Goal: Browse casually

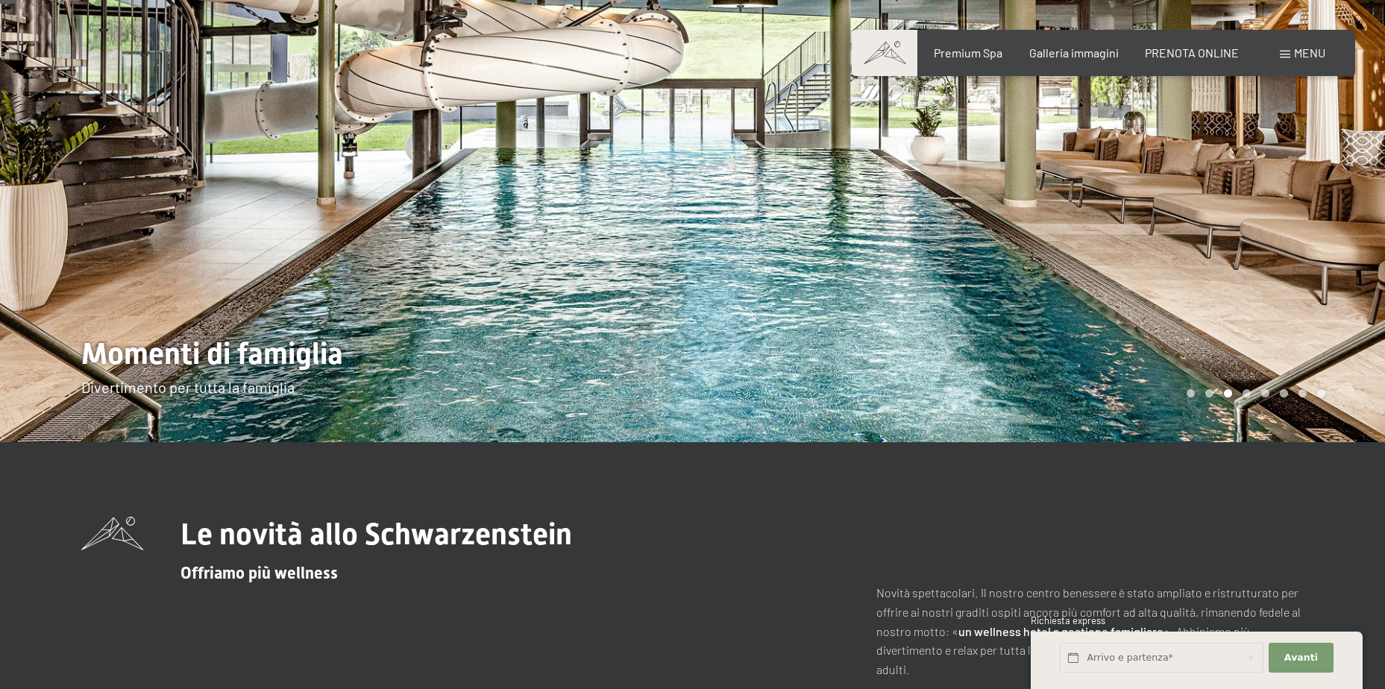
click at [1312, 284] on div at bounding box center [1039, 183] width 693 height 517
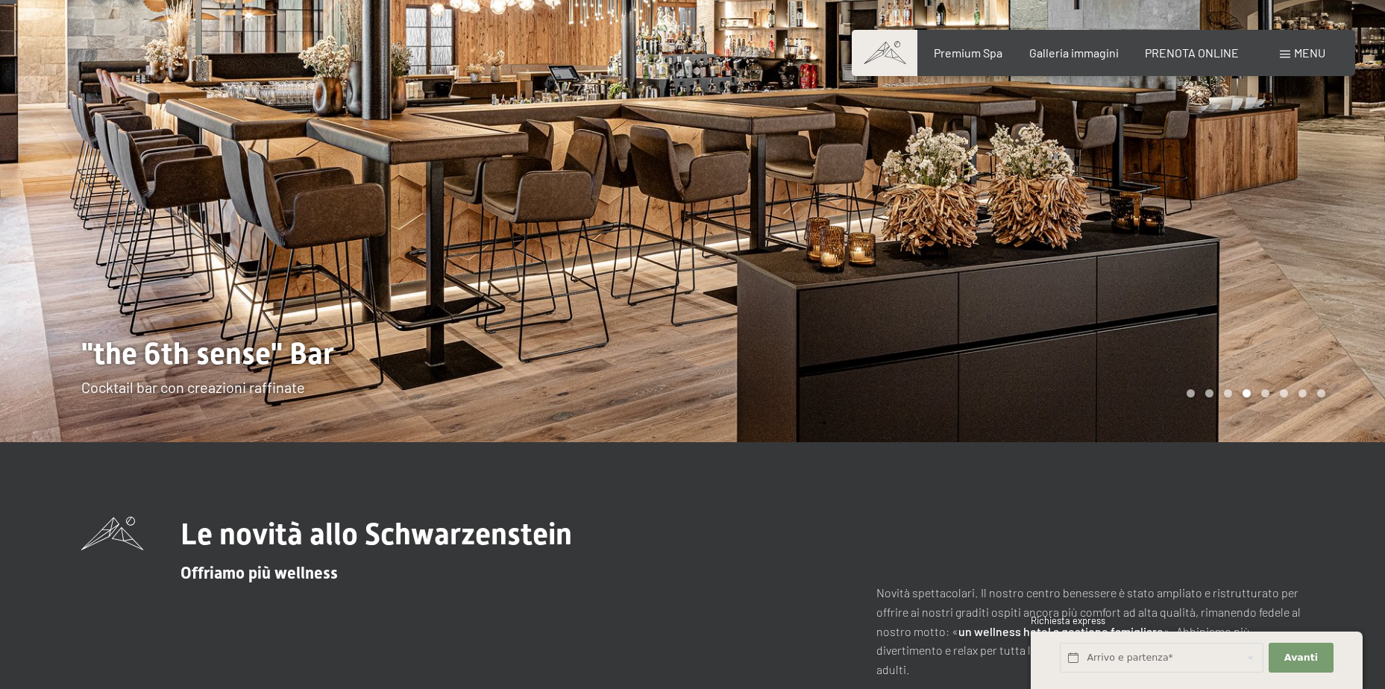
click at [1325, 278] on div at bounding box center [1039, 183] width 693 height 517
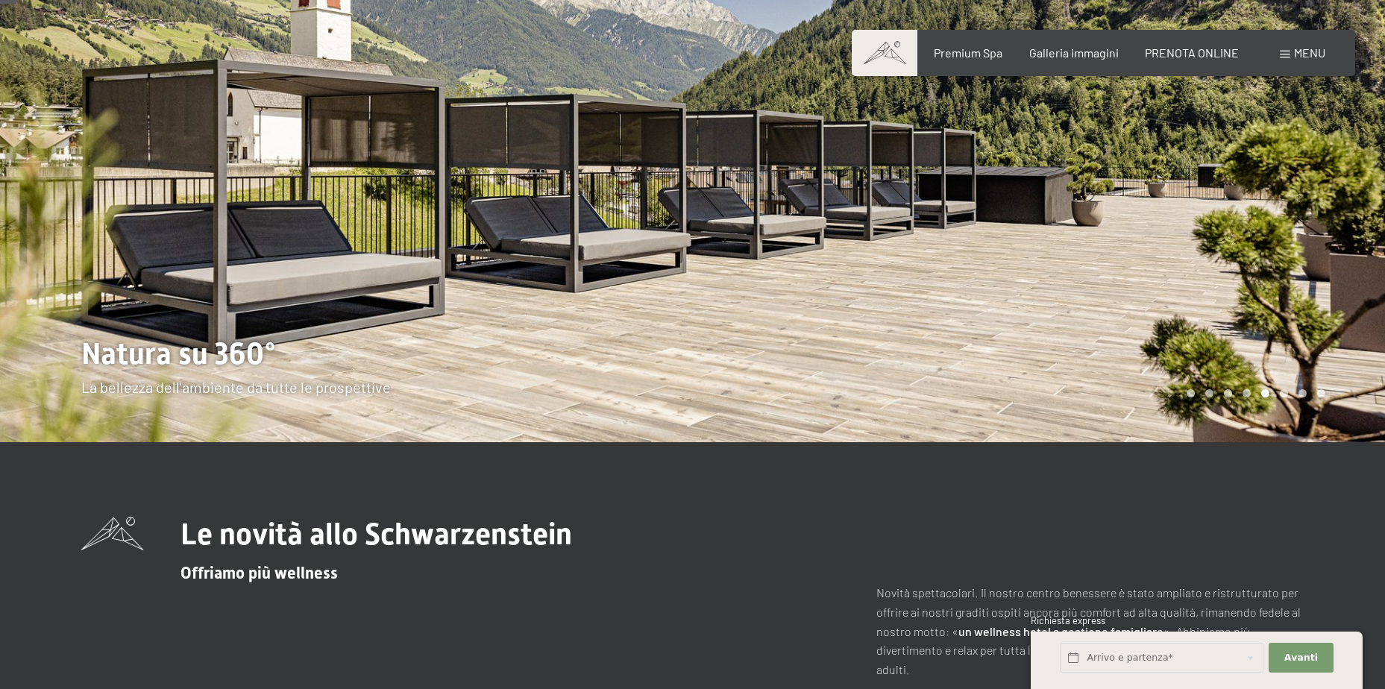
click at [1325, 278] on div at bounding box center [1039, 183] width 693 height 517
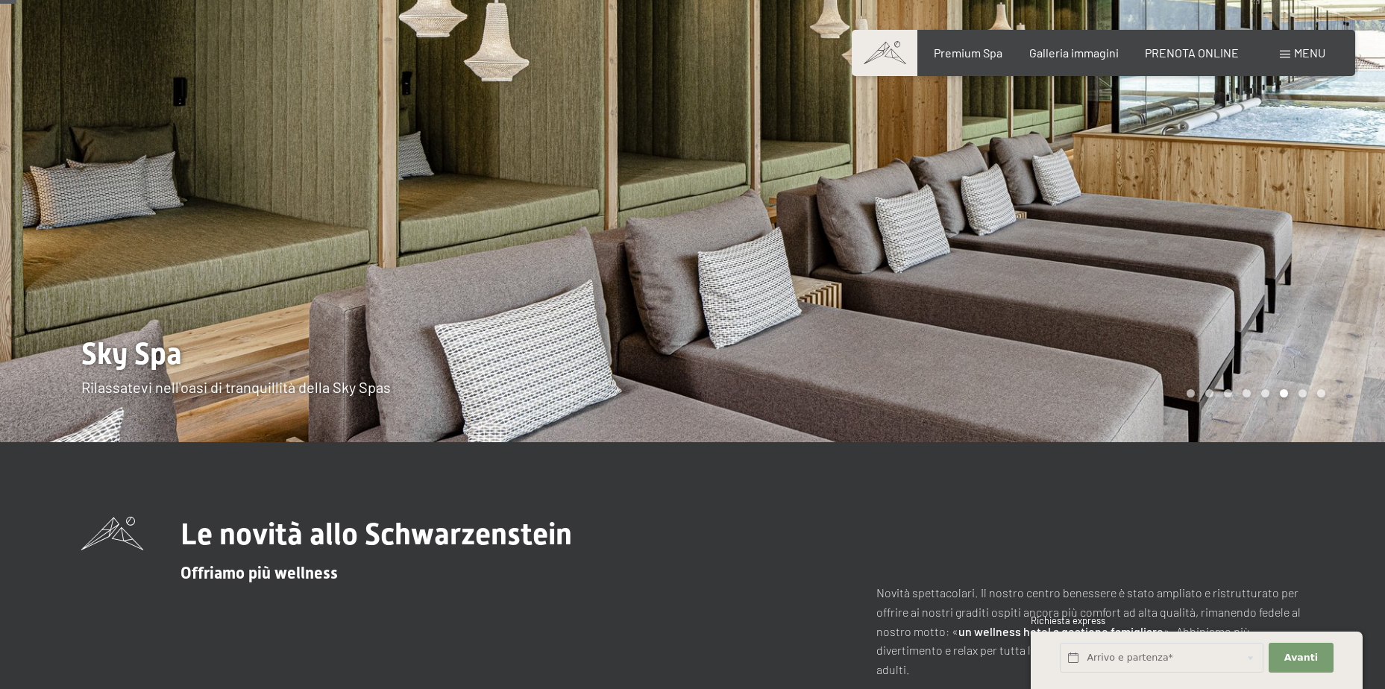
click at [1325, 278] on div at bounding box center [1039, 183] width 693 height 517
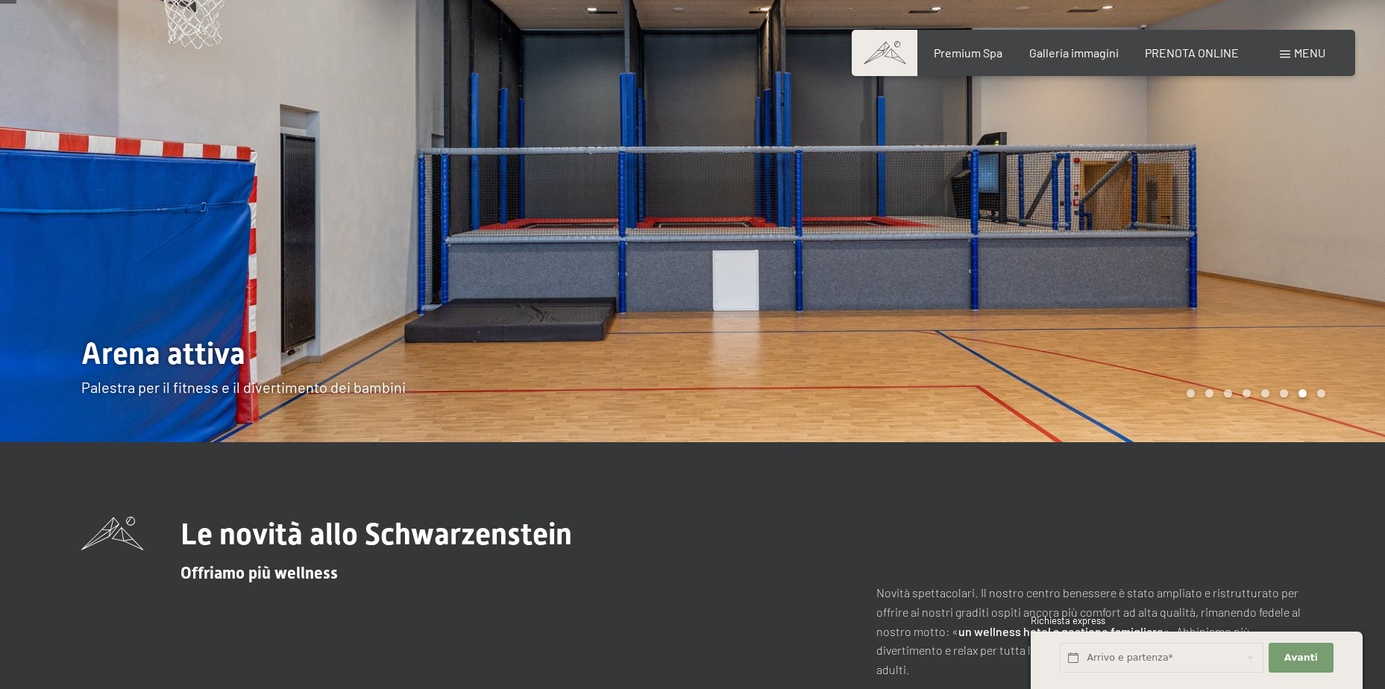
click at [1325, 278] on div at bounding box center [1039, 183] width 693 height 517
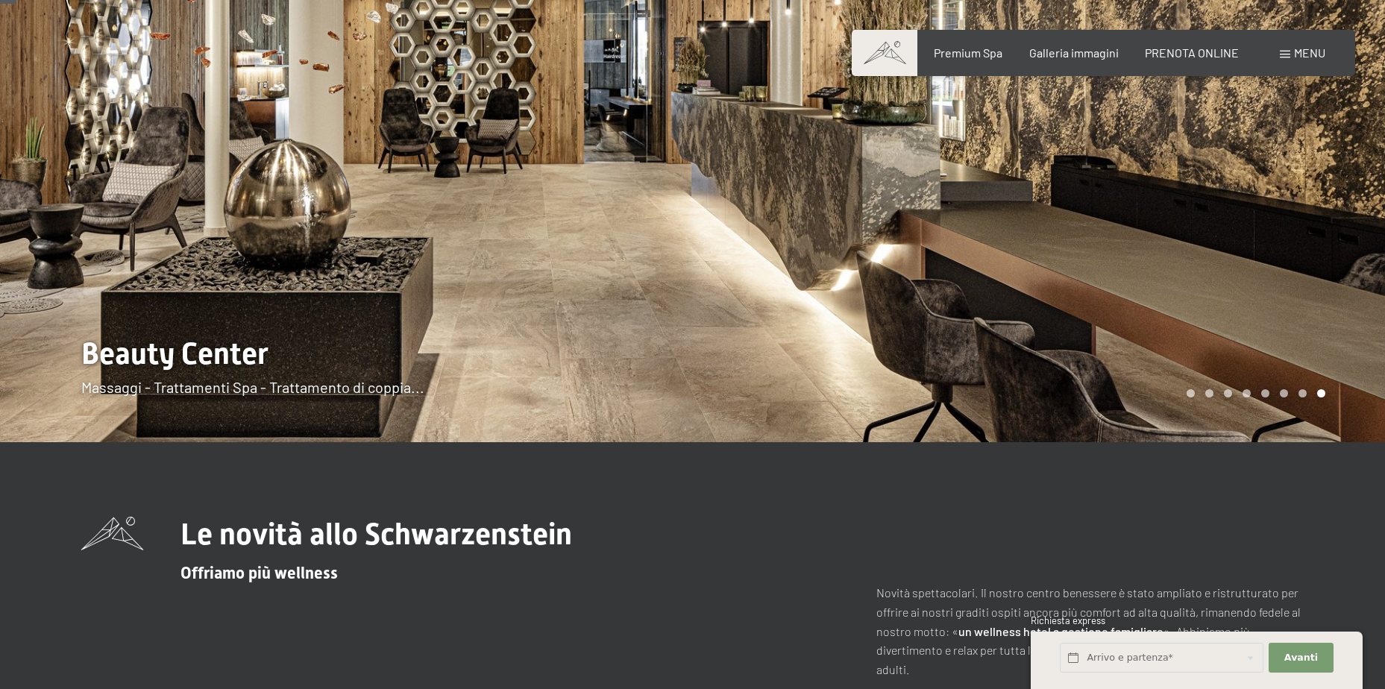
click at [1325, 278] on div at bounding box center [1039, 183] width 693 height 517
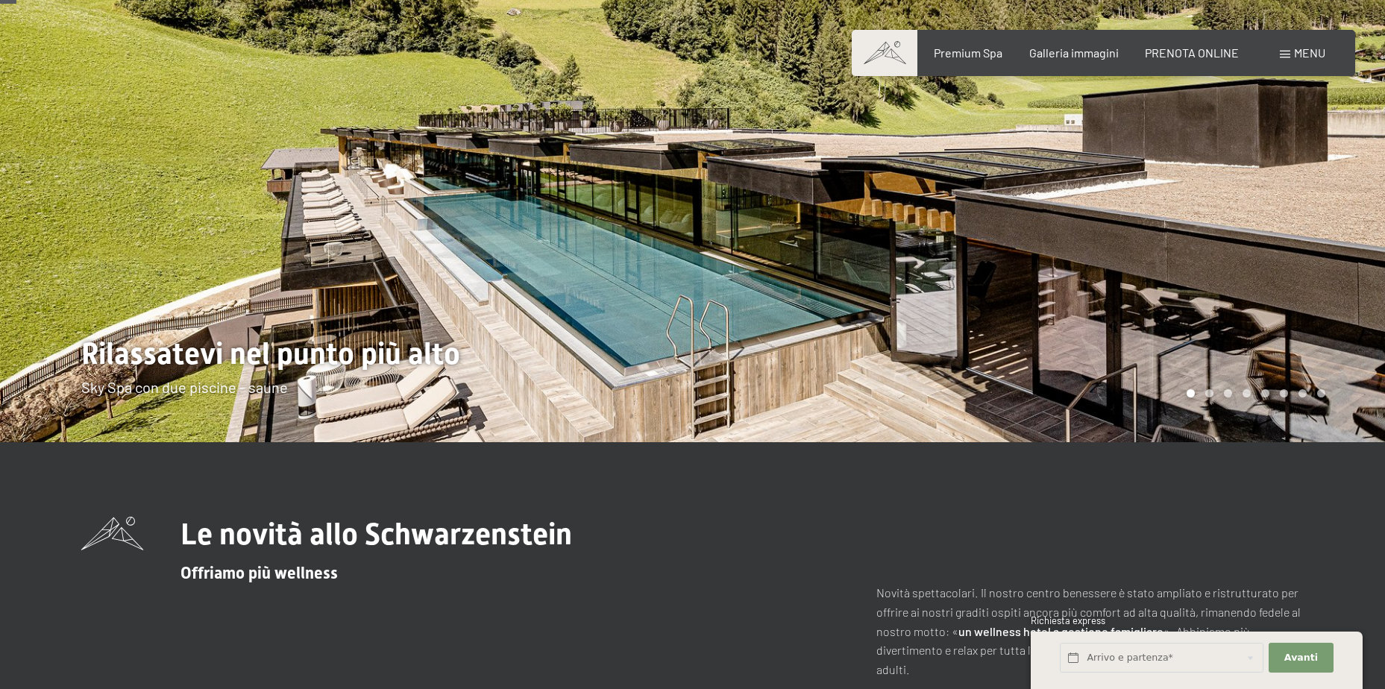
click at [1325, 278] on div at bounding box center [1039, 183] width 693 height 517
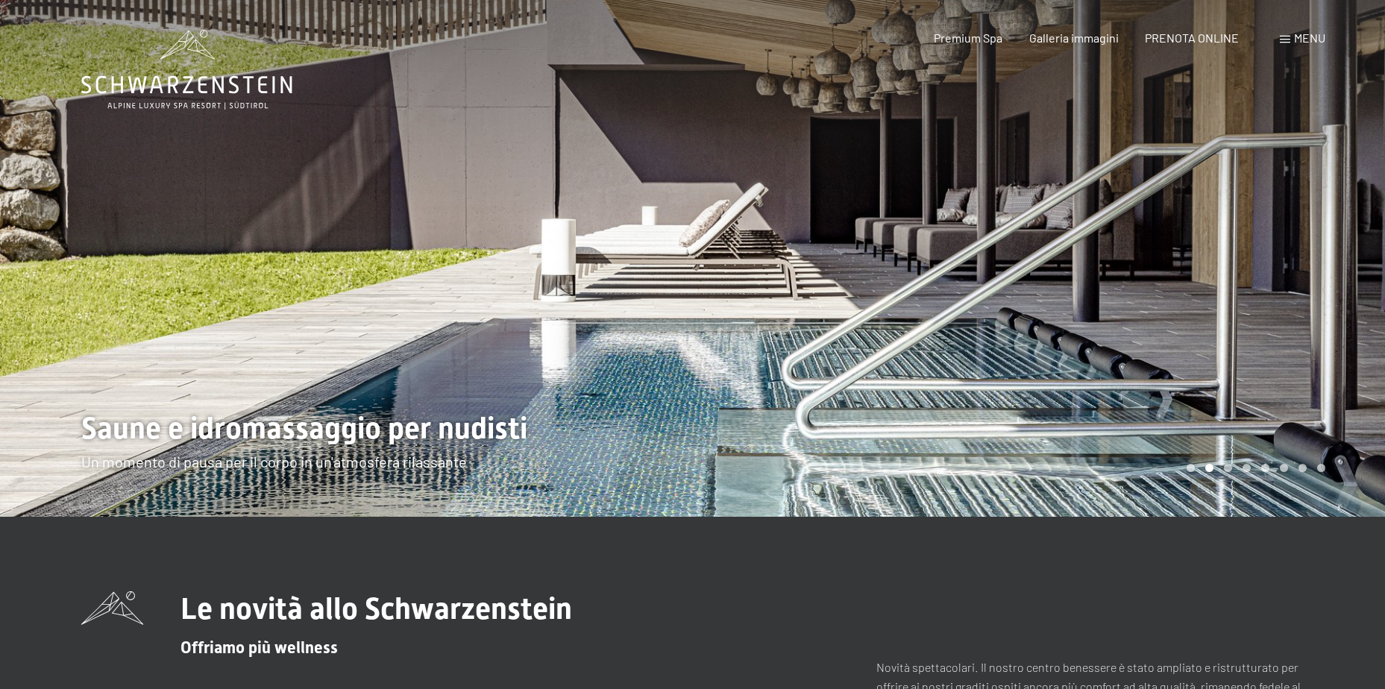
click at [46, 364] on div at bounding box center [346, 258] width 693 height 517
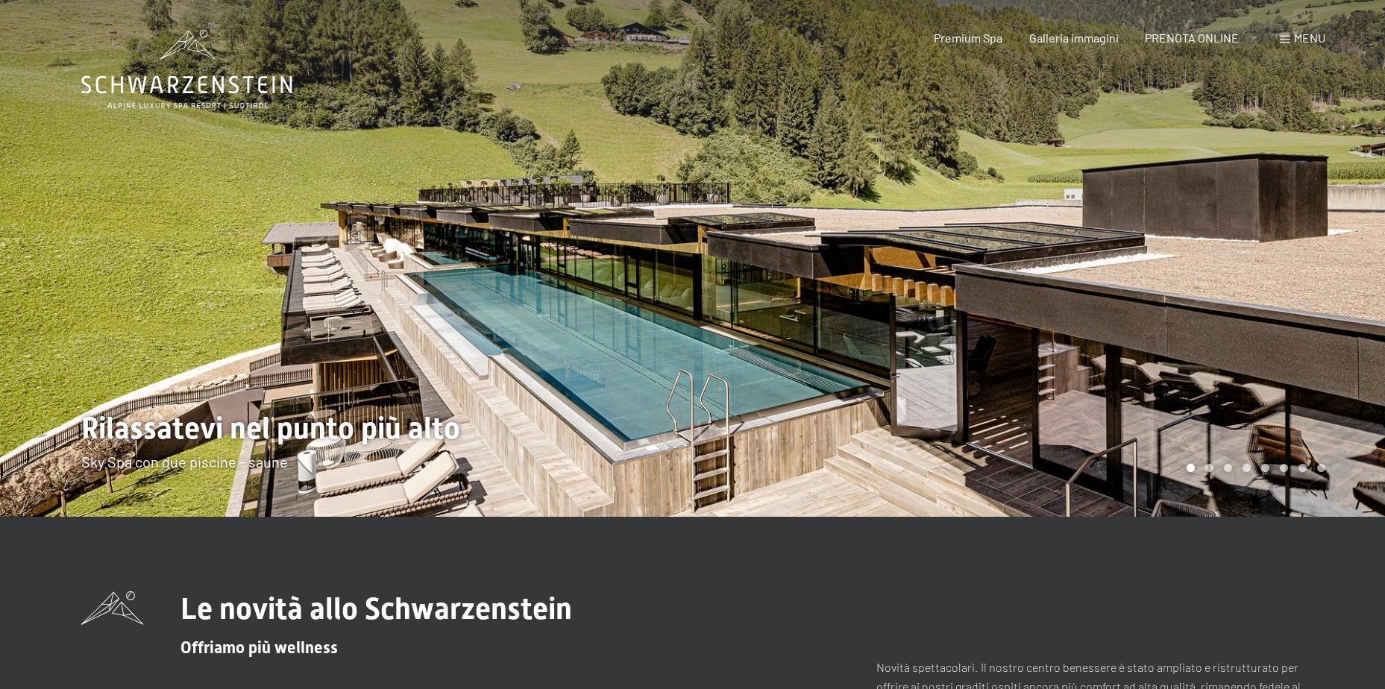
click at [63, 386] on div at bounding box center [346, 258] width 693 height 517
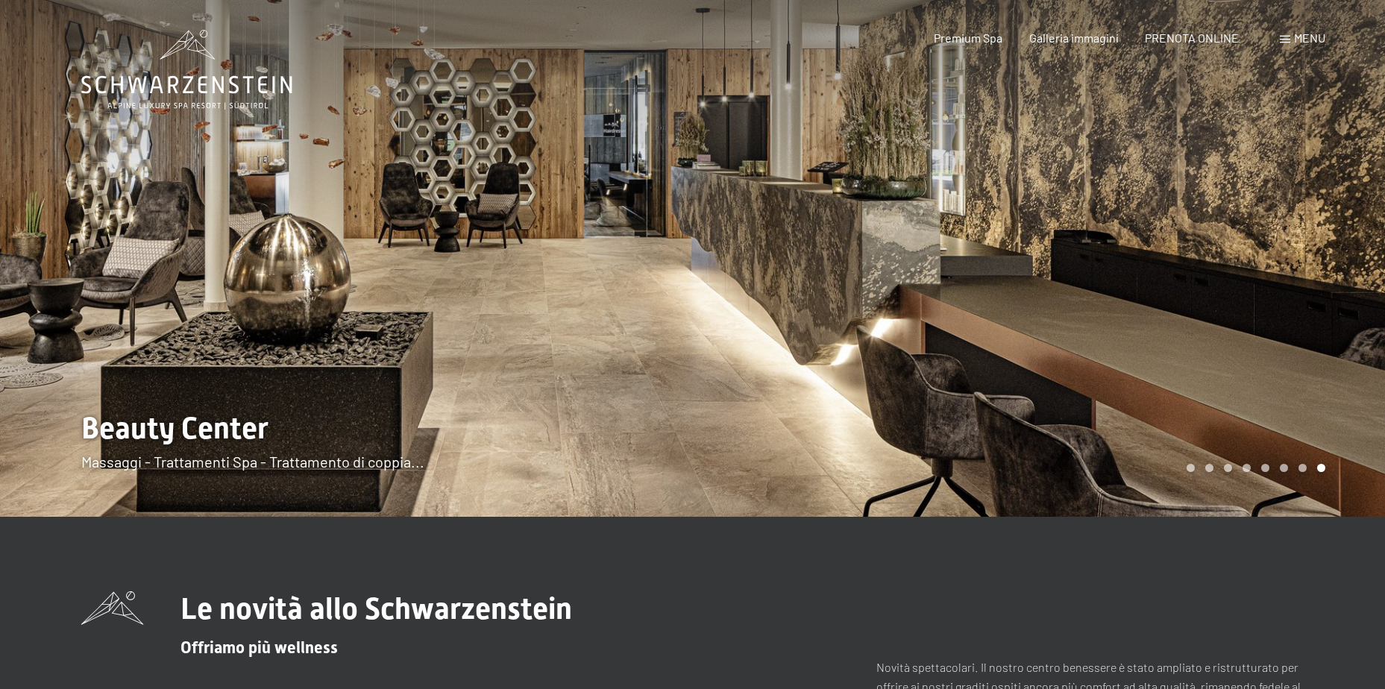
click at [69, 383] on div at bounding box center [346, 258] width 693 height 517
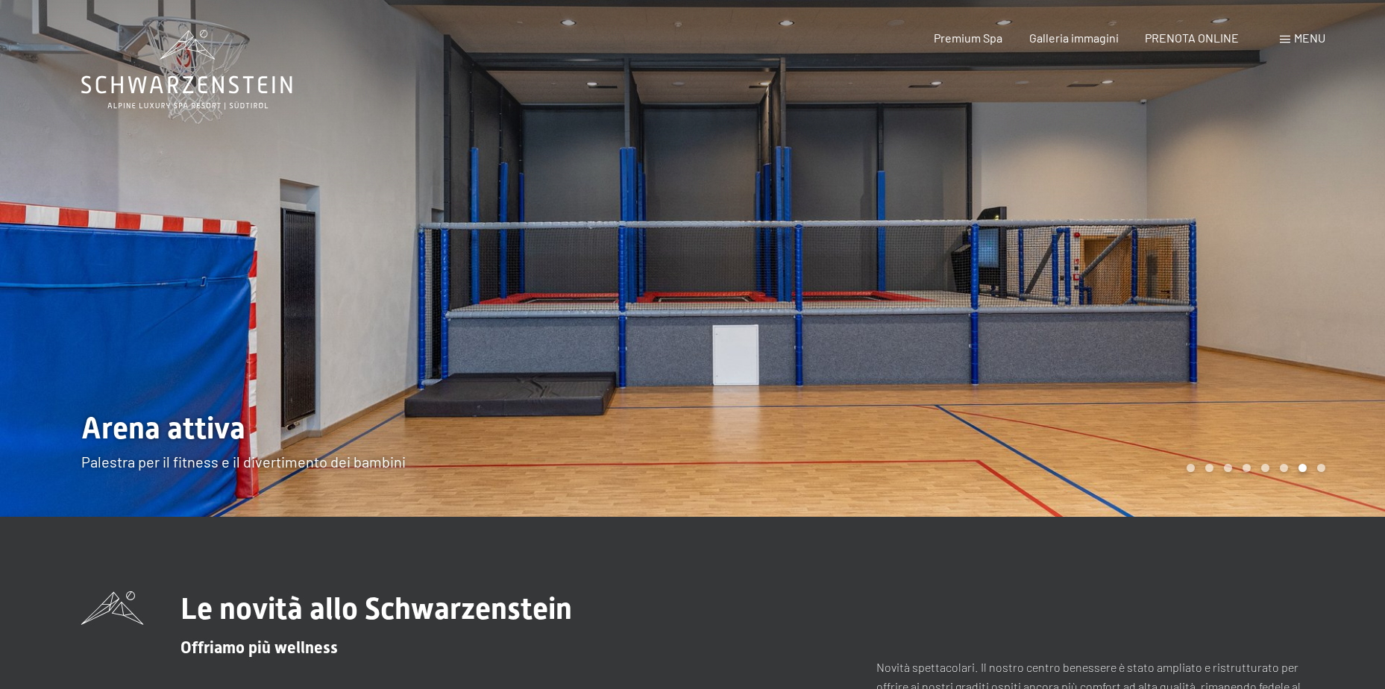
click at [110, 305] on div at bounding box center [346, 258] width 693 height 517
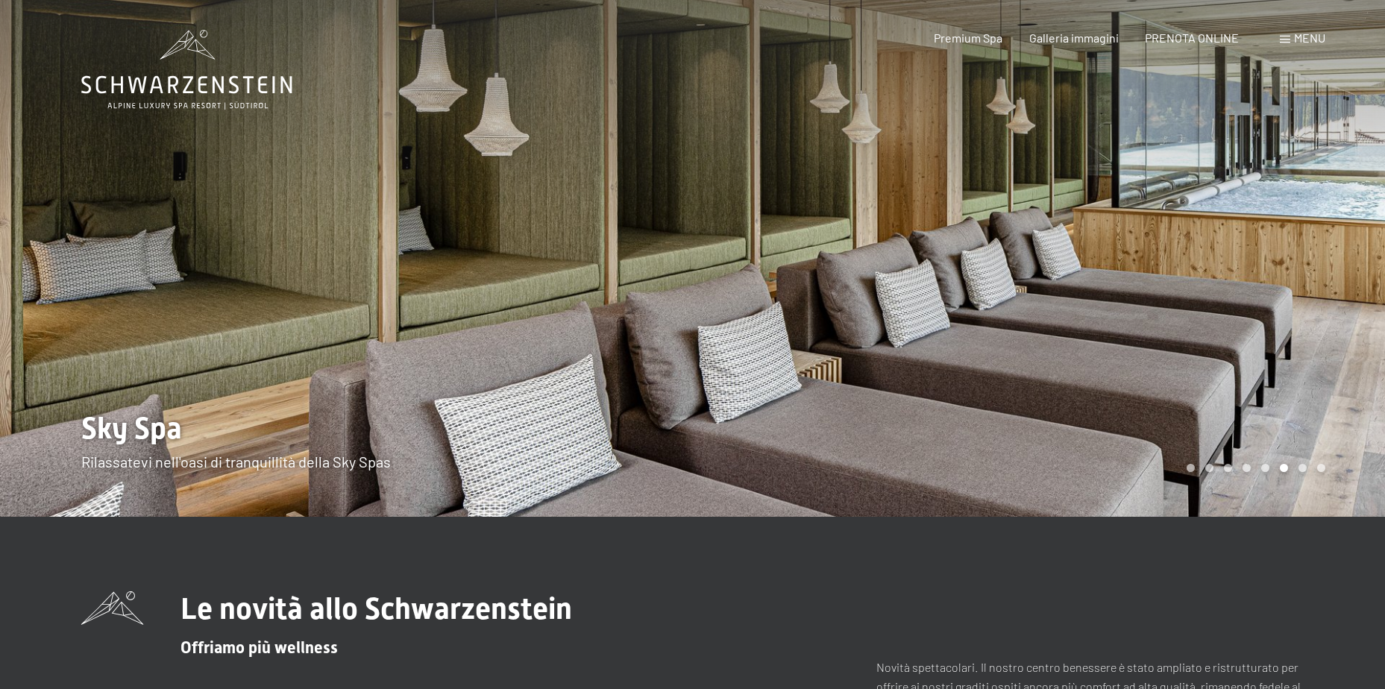
click at [111, 307] on div at bounding box center [346, 258] width 693 height 517
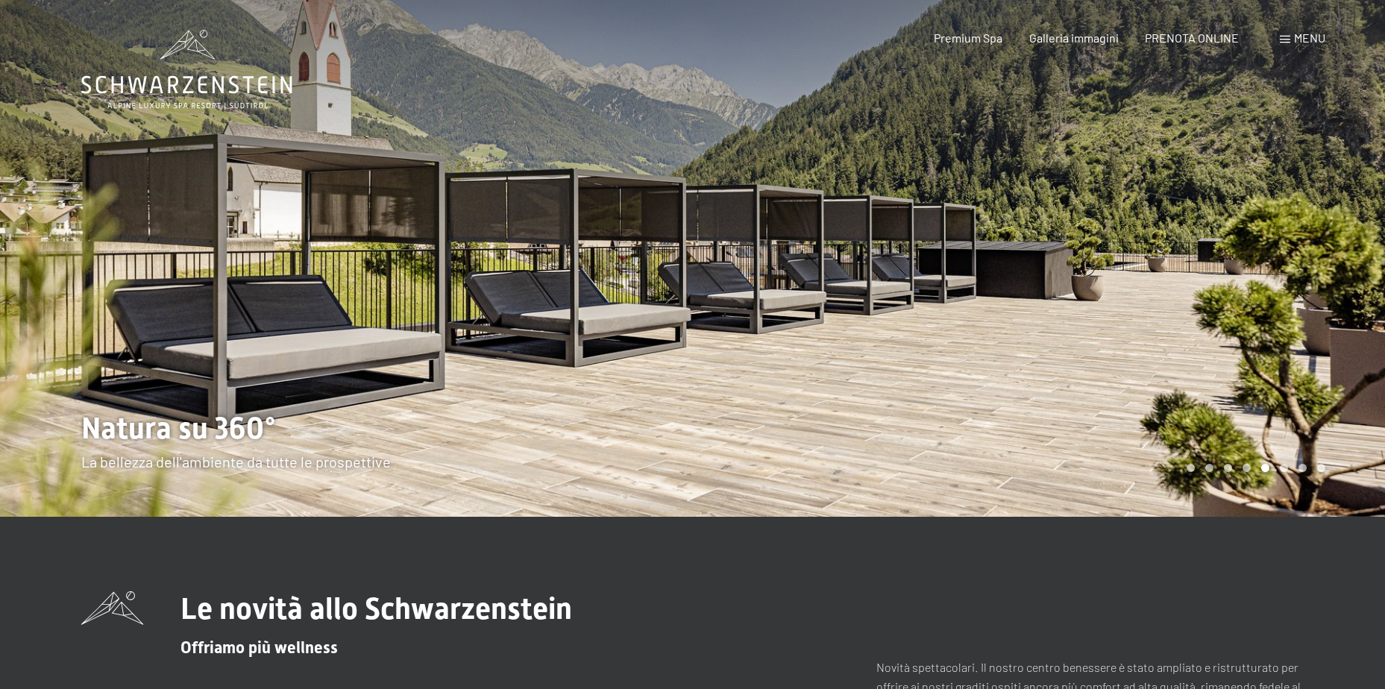
click at [53, 360] on div at bounding box center [346, 258] width 693 height 517
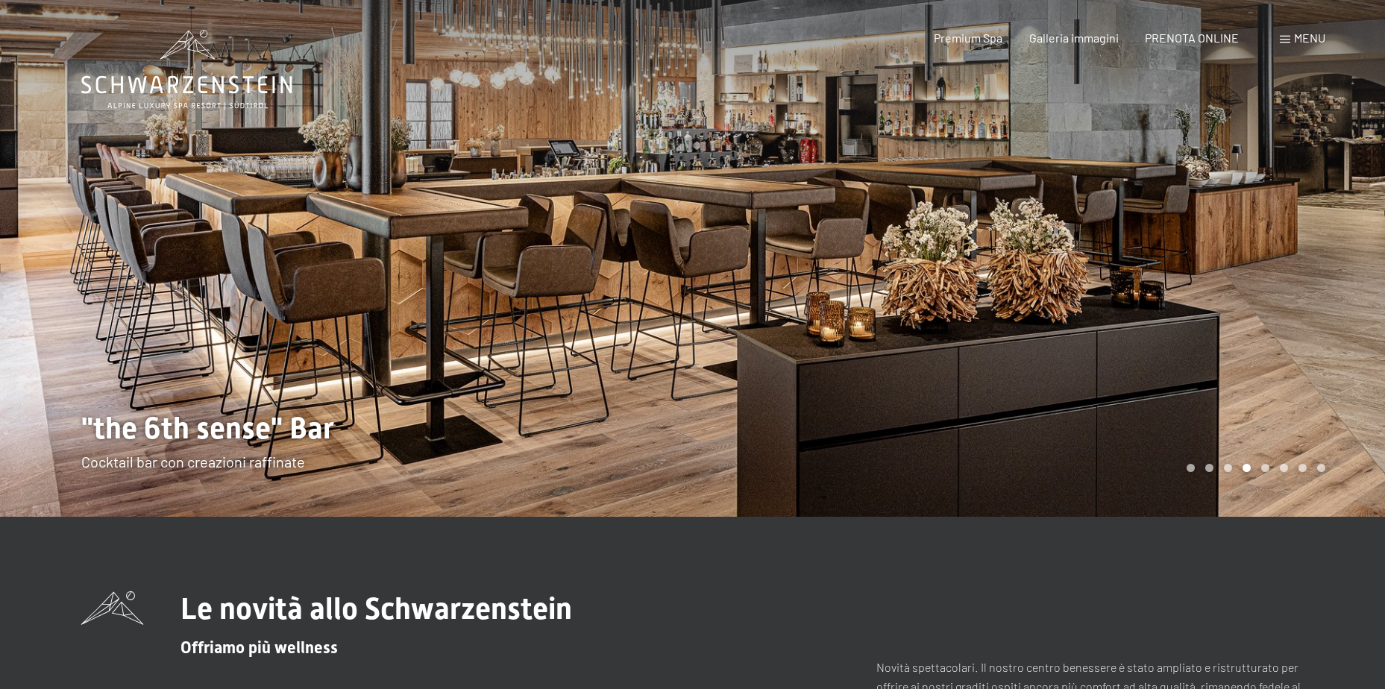
click at [52, 366] on div at bounding box center [346, 258] width 693 height 517
